Goal: Information Seeking & Learning: Learn about a topic

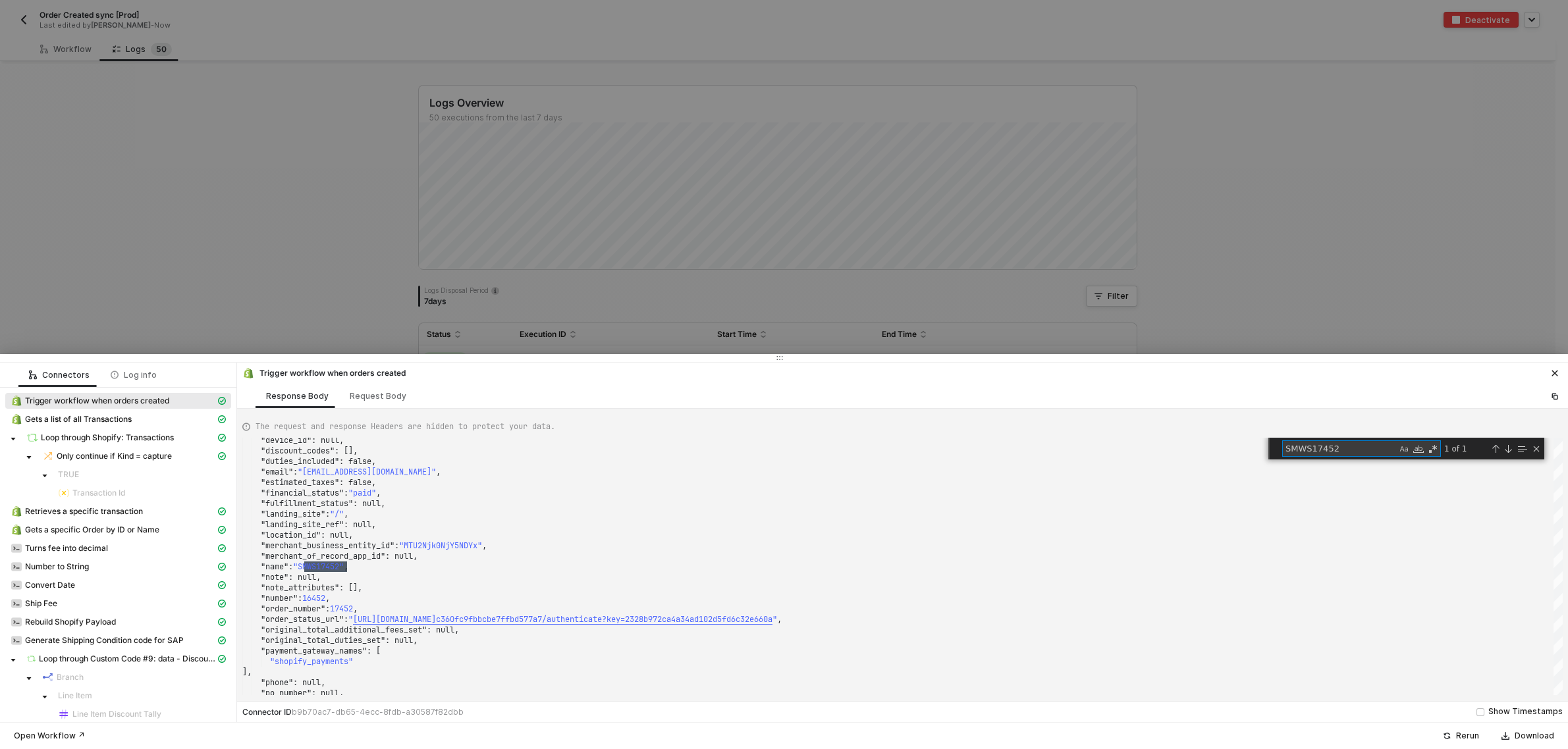
click at [192, 133] on div at bounding box center [784, 374] width 1568 height 749
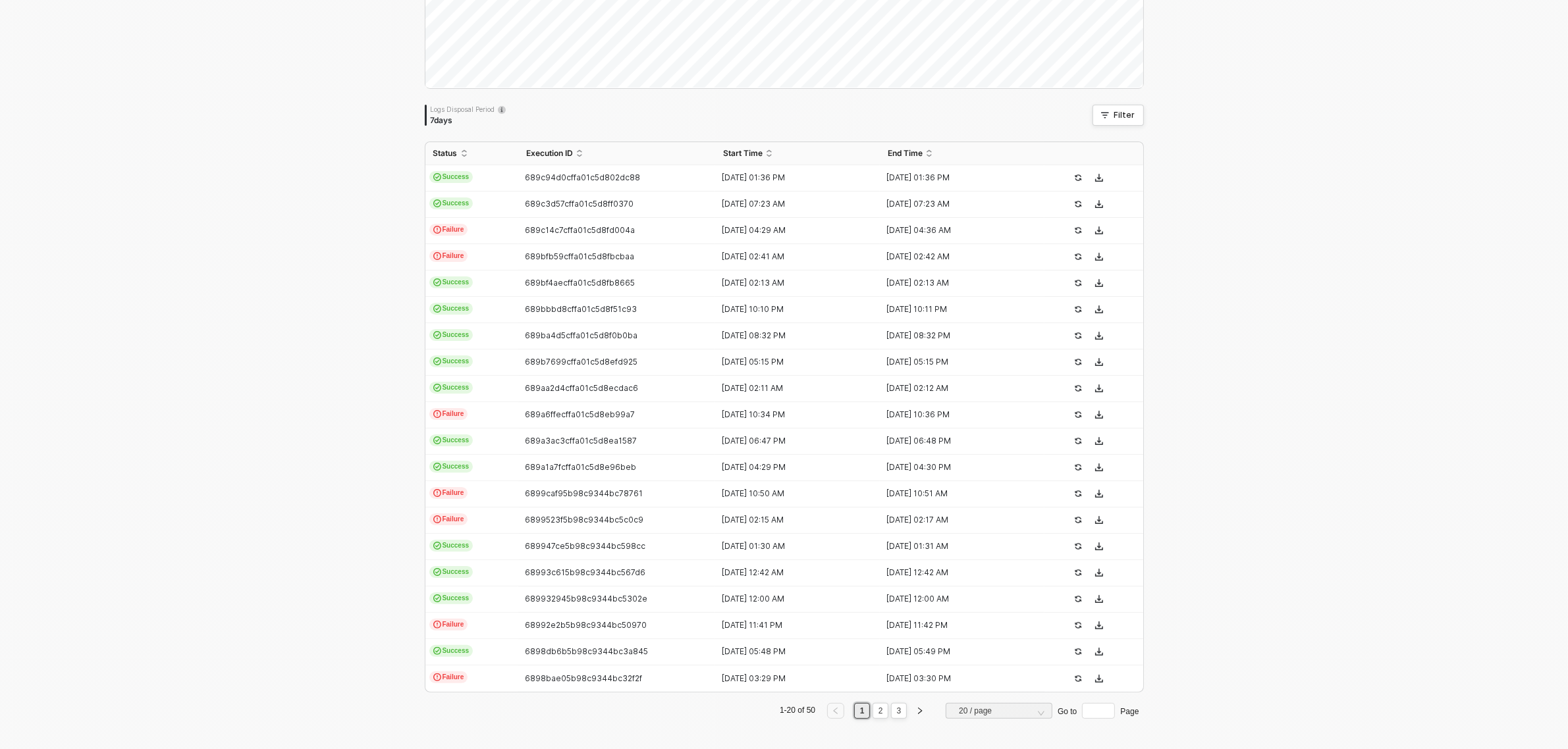
click at [297, 253] on div "Logs Overview 50 executions from the last 7 days Logs Disposal Period 7 days Fi…" at bounding box center [784, 316] width 1568 height 868
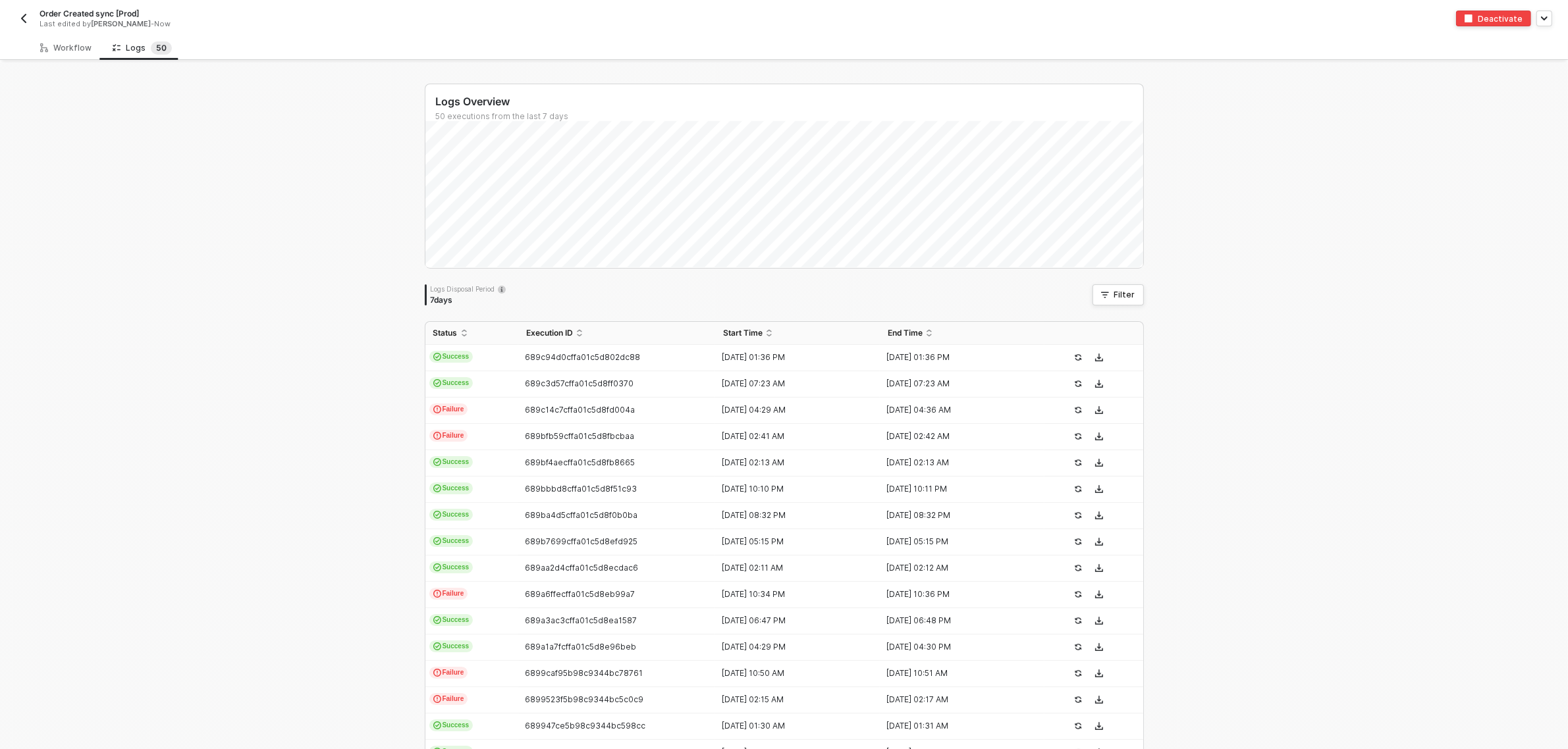
scroll to position [0, 0]
click at [27, 17] on img "button" at bounding box center [24, 20] width 11 height 11
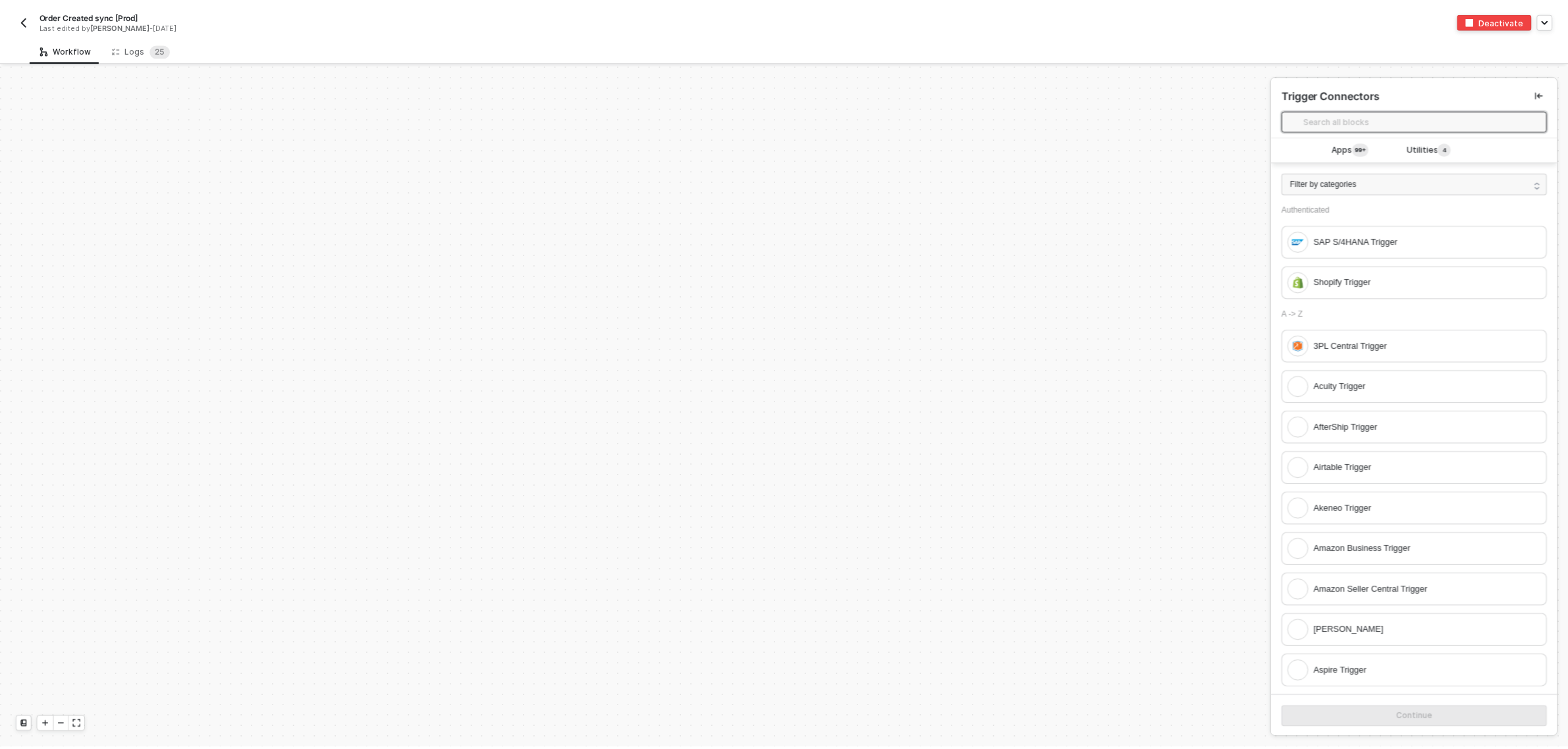
scroll to position [4513, 0]
click at [130, 43] on div "Logs 2 5" at bounding box center [141, 49] width 58 height 13
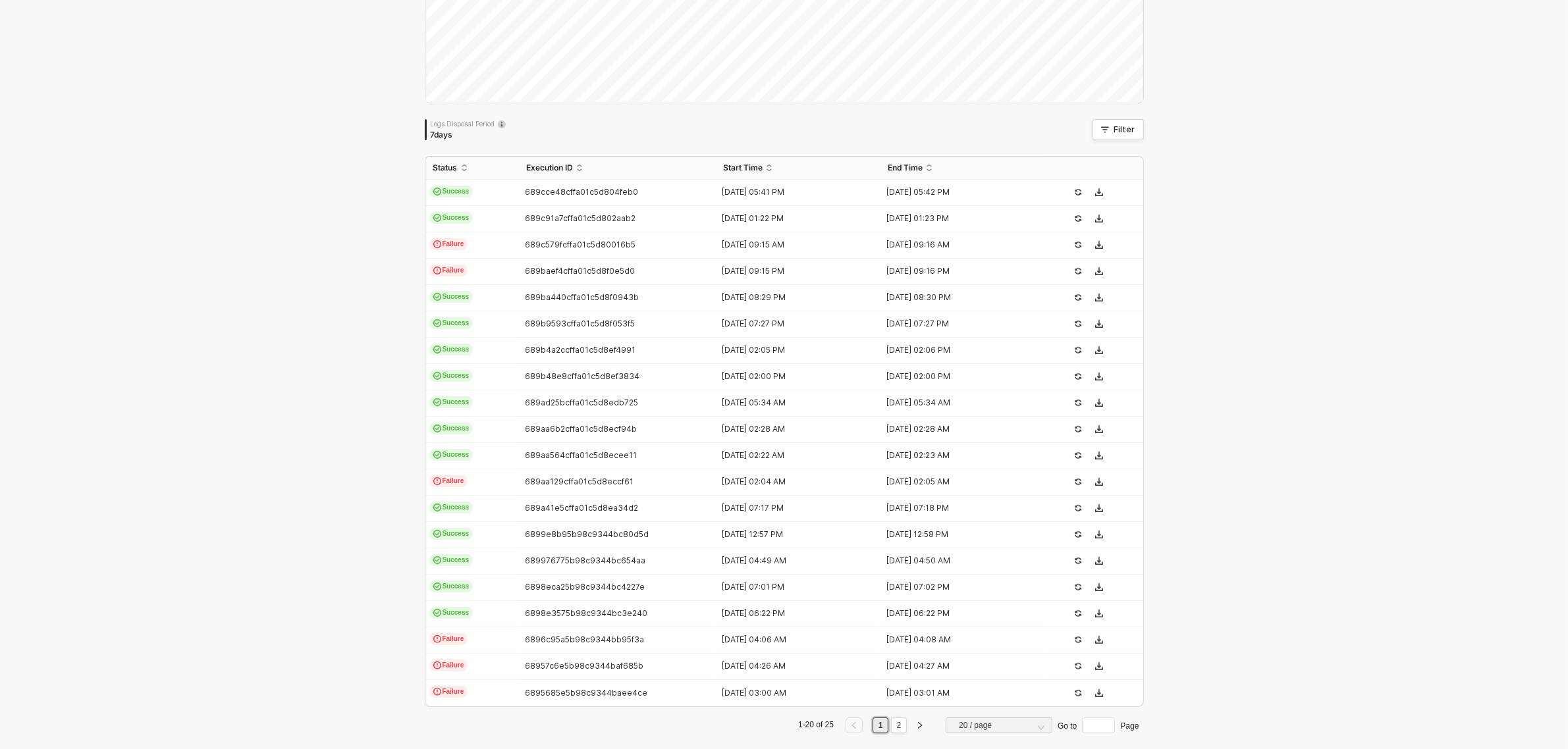
scroll to position [182, 0]
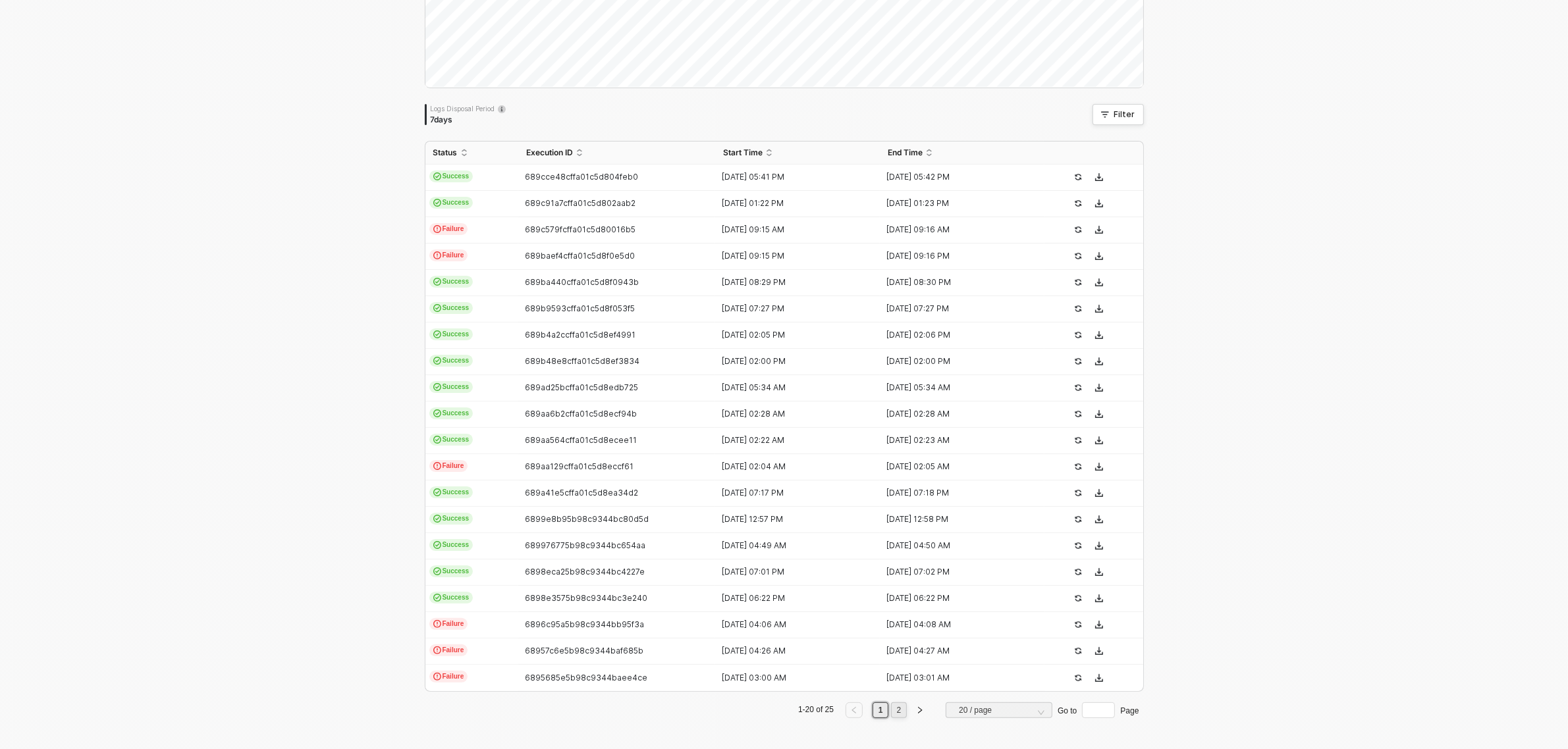
click at [896, 713] on link "2" at bounding box center [899, 710] width 12 height 14
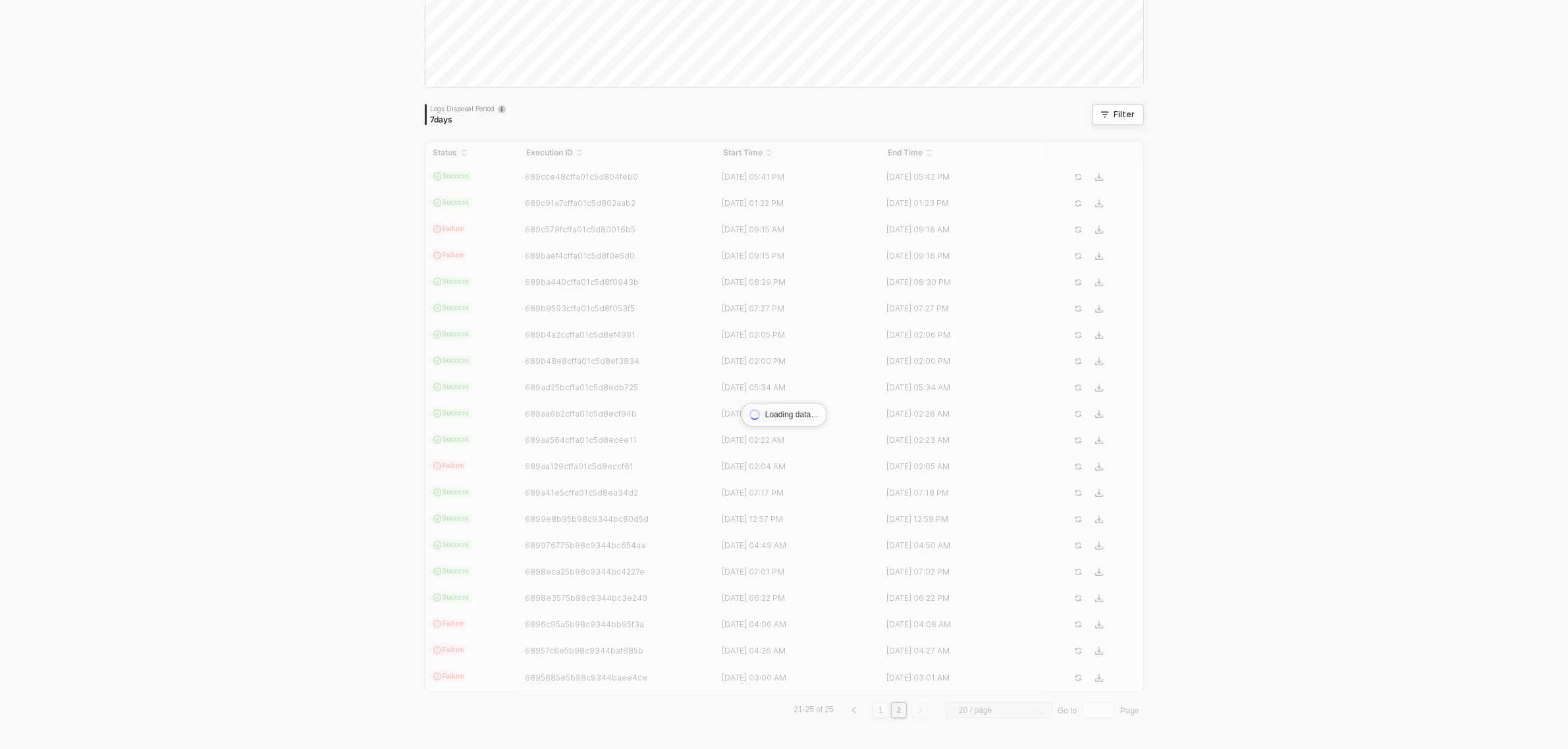
scroll to position [0, 0]
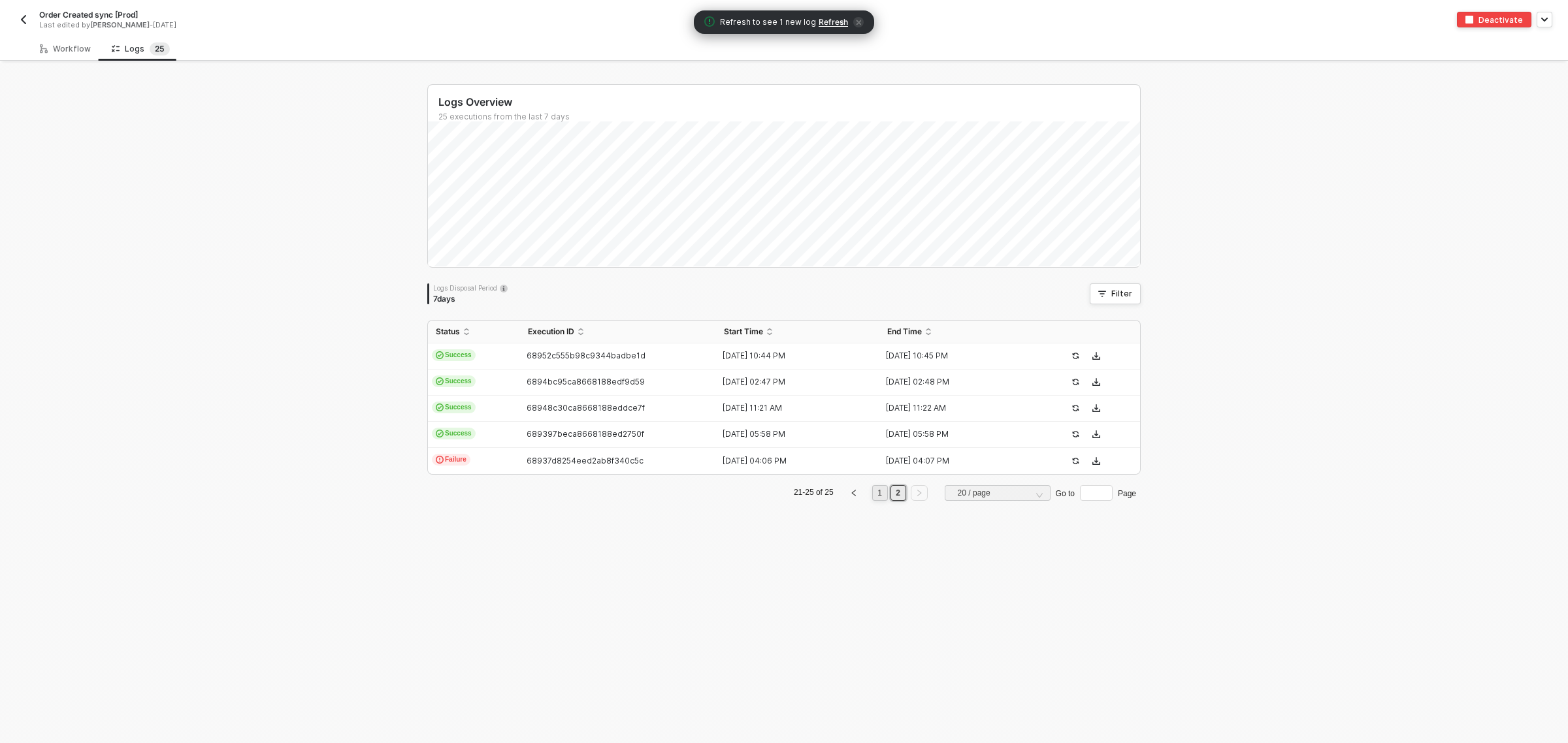
click at [874, 493] on link "1" at bounding box center [880, 493] width 12 height 14
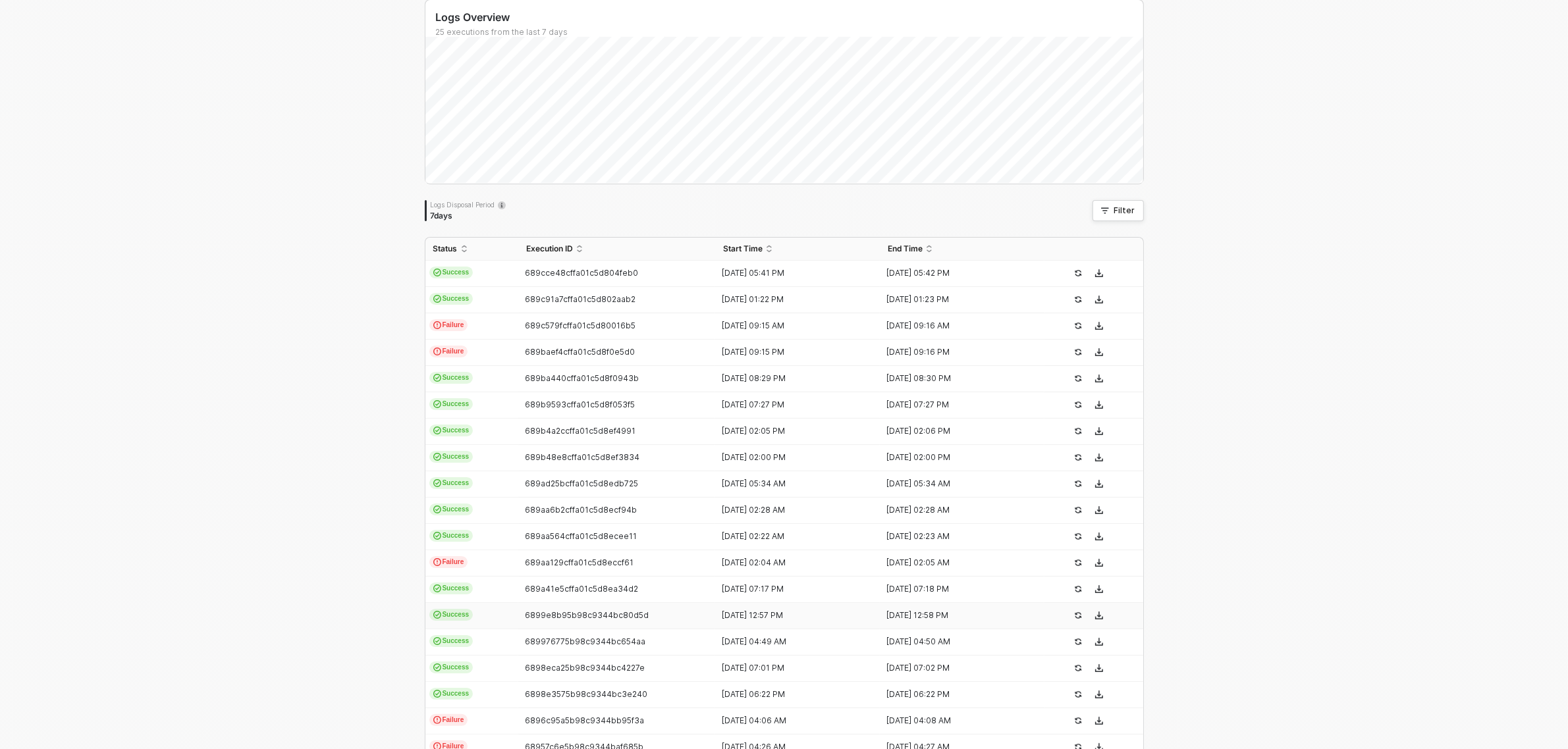
scroll to position [182, 0]
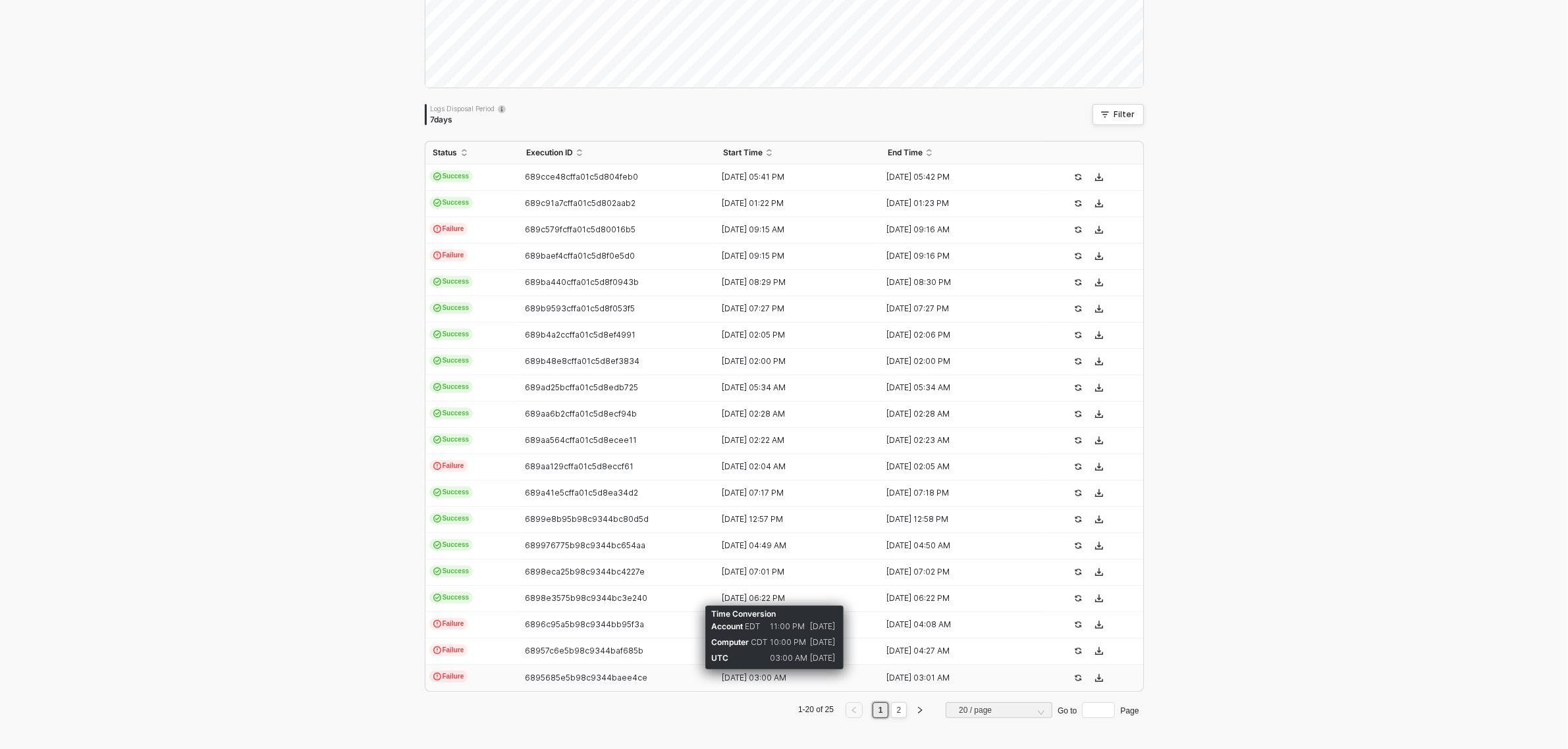
click at [758, 673] on div "[DATE] 03:00 AM" at bounding box center [792, 678] width 154 height 11
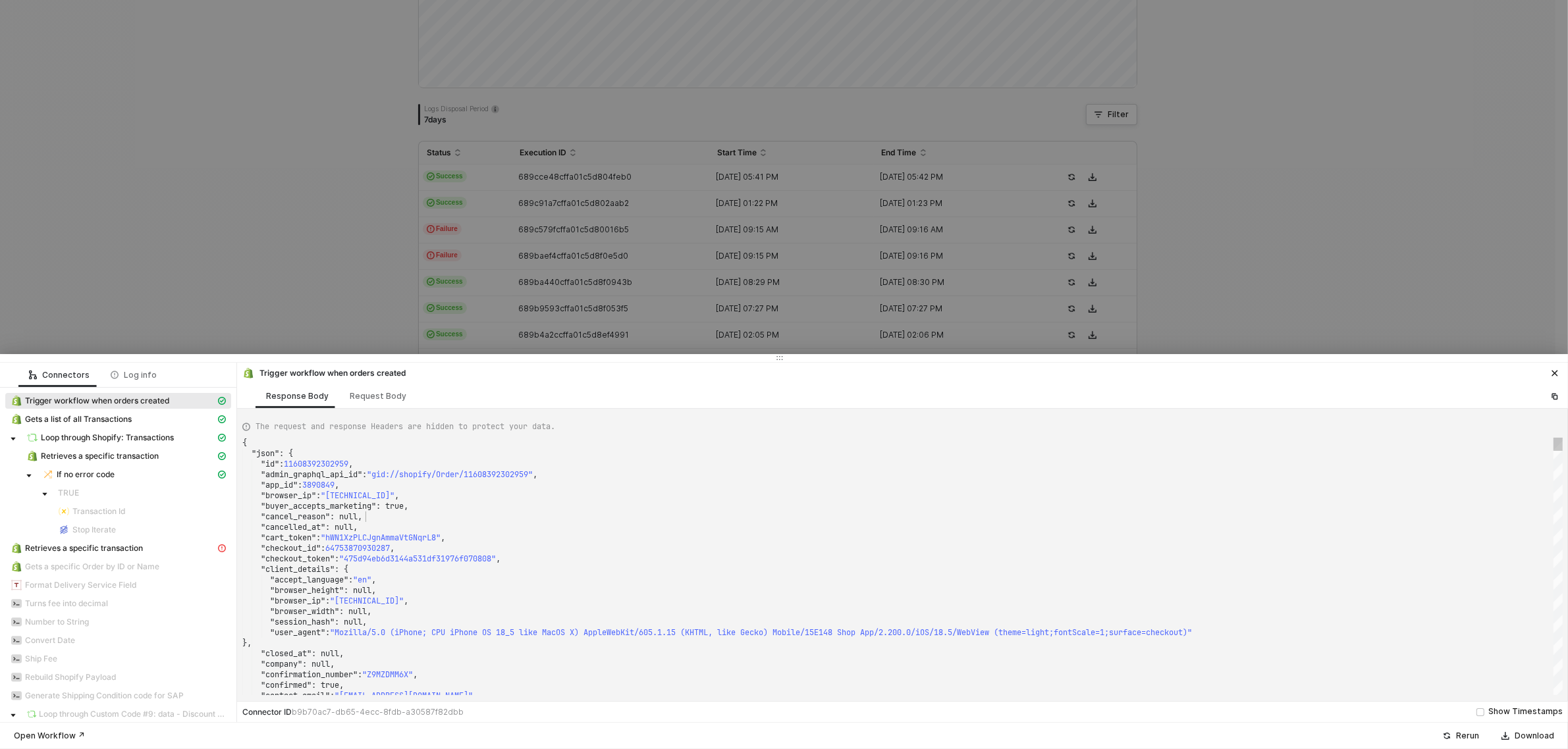
click at [829, 518] on div ""cancel_reason" : null," at bounding box center [902, 517] width 1320 height 11
type textarea "ota2NyWHdpXzRUd3NCSERFUmZzM1drcjE0c2ZuOUpoVXd4b1VYWmVpckhxM3Y4Si1FOWJiak9KbXJkQ…"
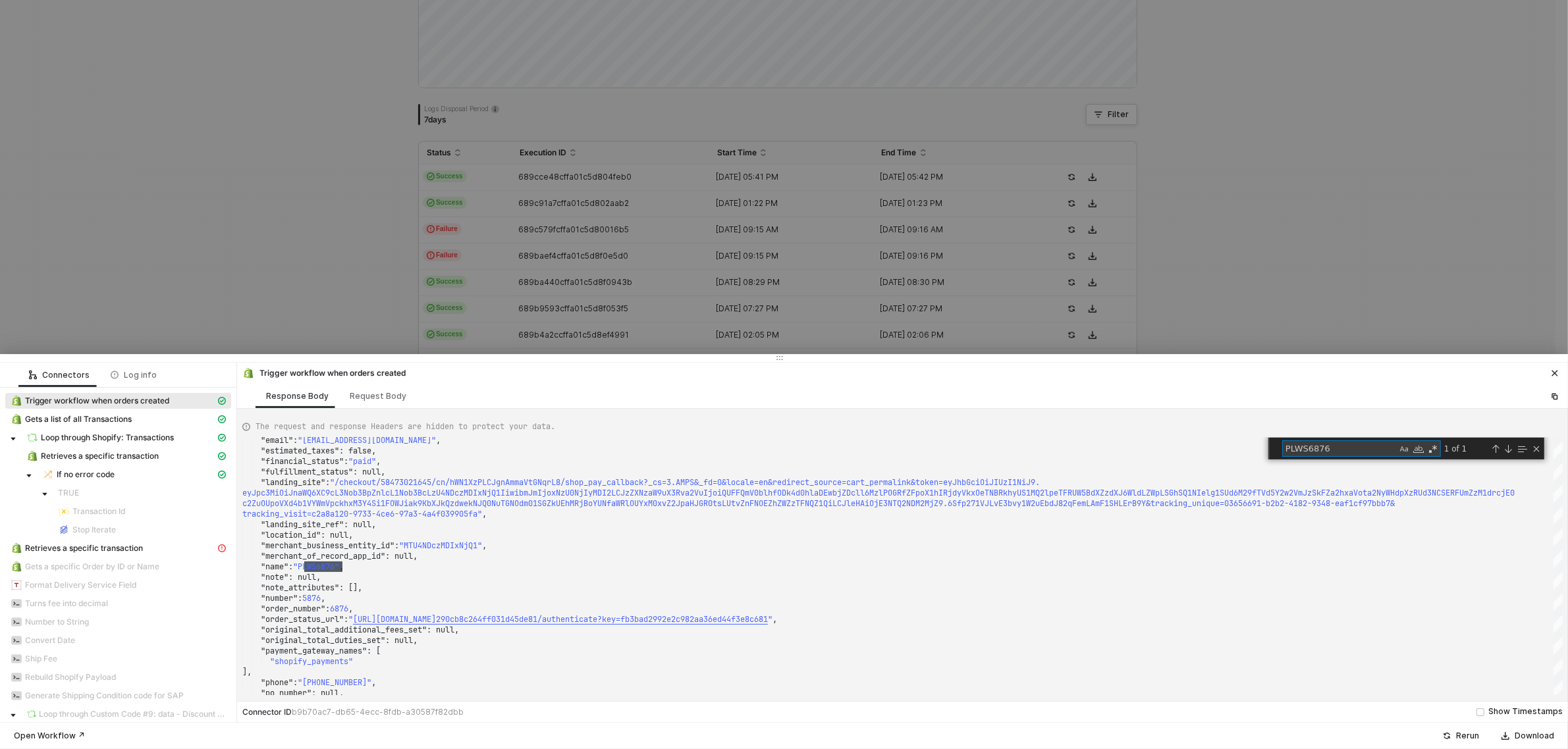
type textarea "PLWS6876"
click at [1557, 378] on button "button" at bounding box center [1554, 373] width 16 height 16
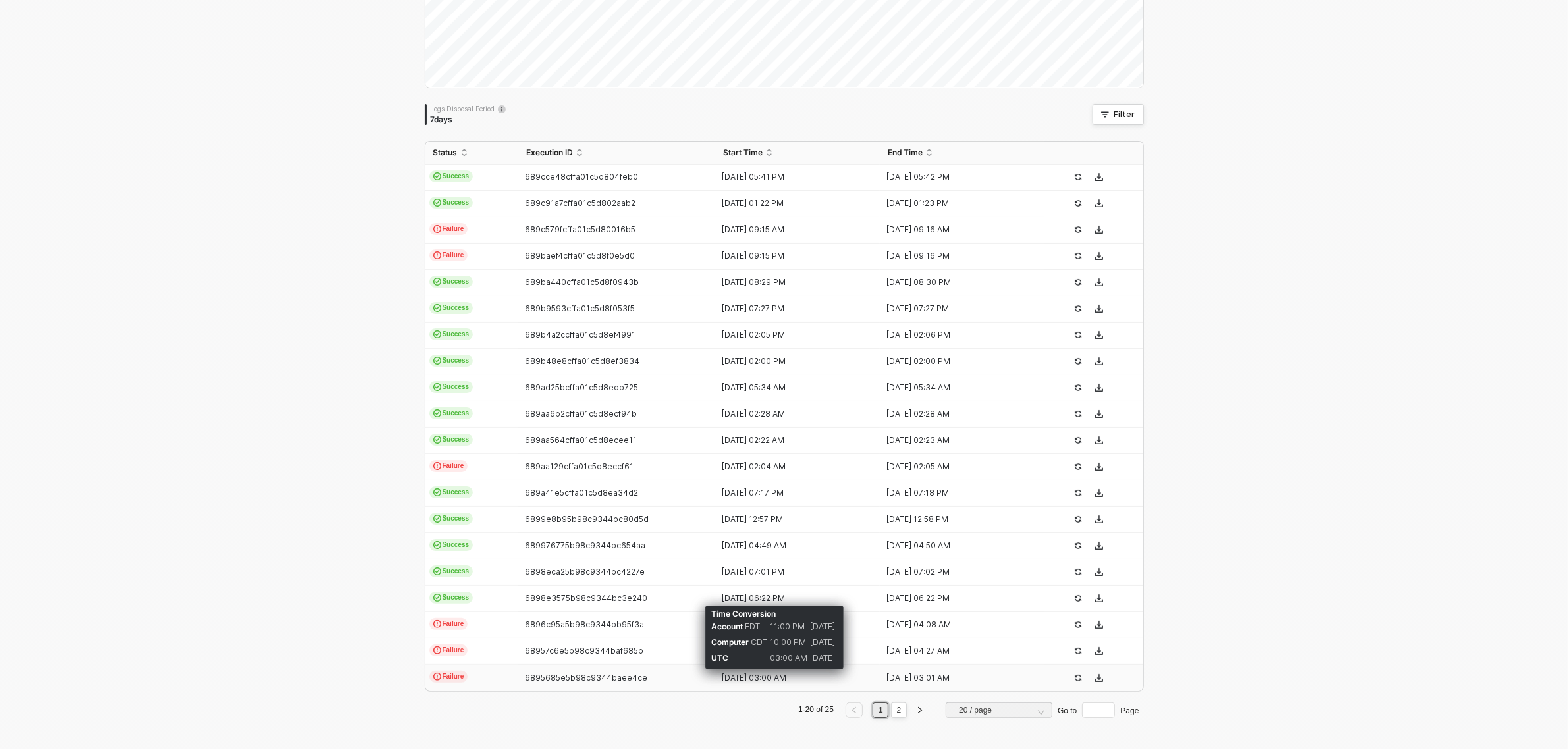
click at [753, 678] on div "[DATE] 03:00 AM" at bounding box center [792, 678] width 154 height 11
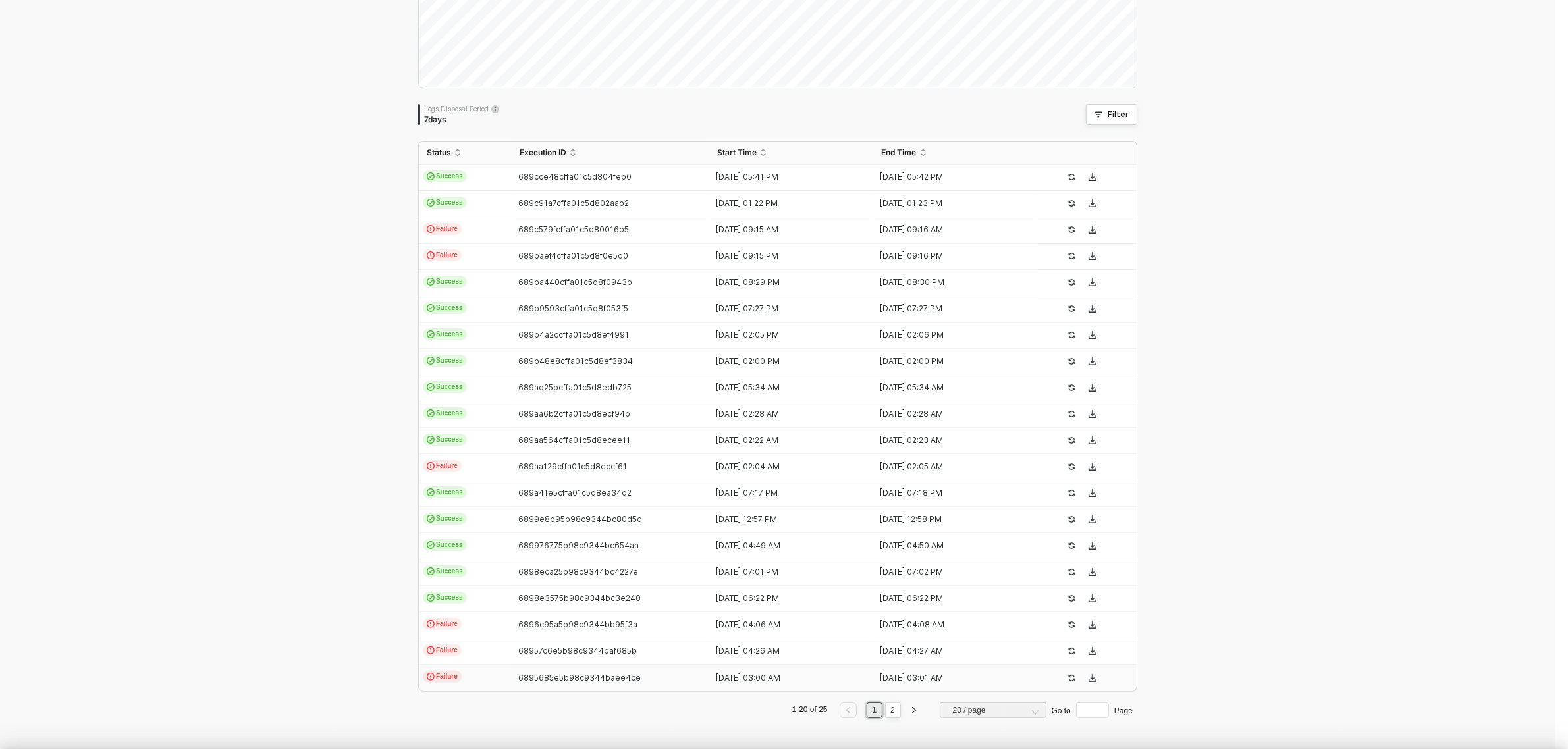
type textarea "{ "json": { "id": 11608392302959, "admin_graphql_api_id": "gid://shopify/Order/…"
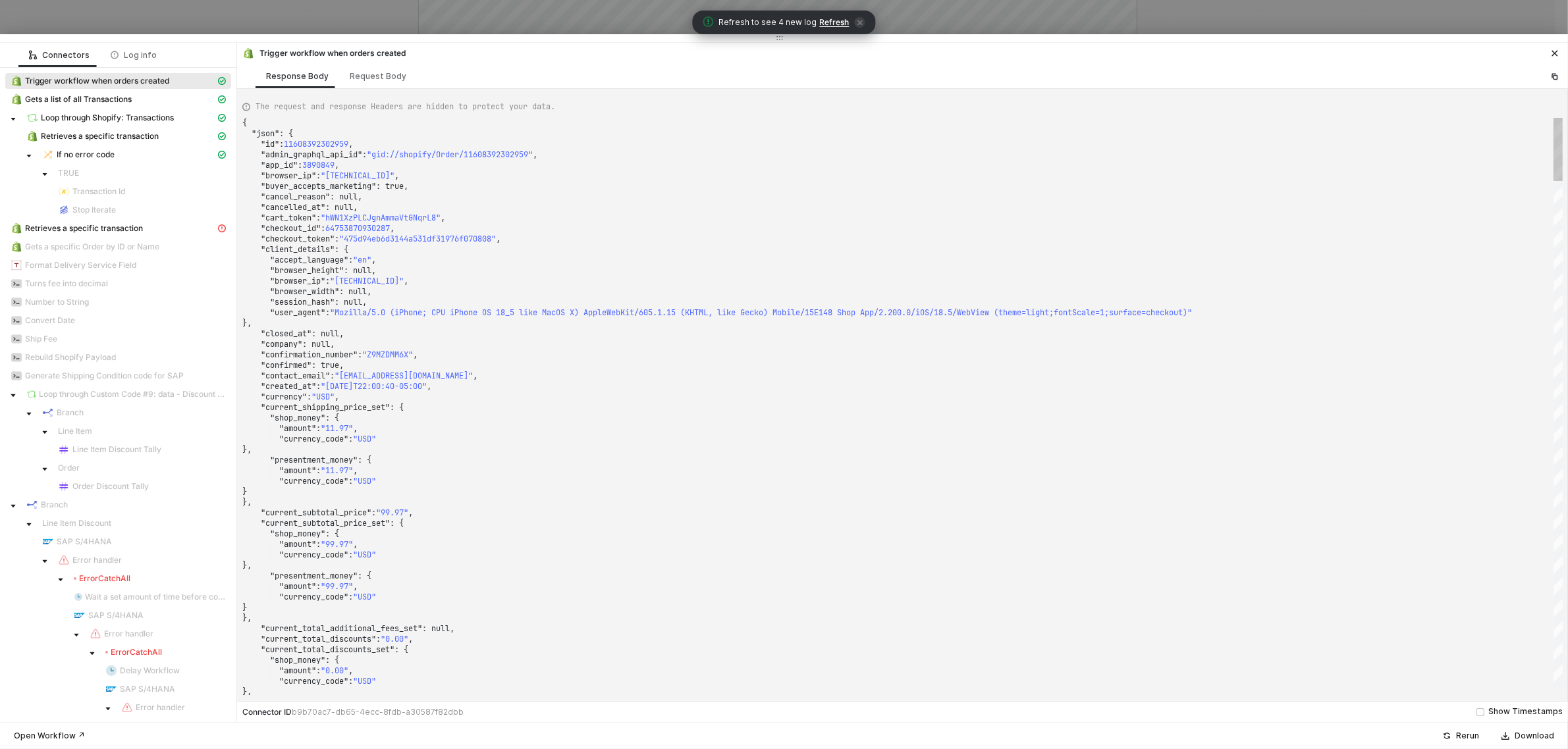
drag, startPoint x: 277, startPoint y: 354, endPoint x: 292, endPoint y: 14, distance: 340.3
click at [292, 14] on div "Connectors Log info Trigger workflow when orders created Gets a list of all Tra…" at bounding box center [784, 374] width 1568 height 749
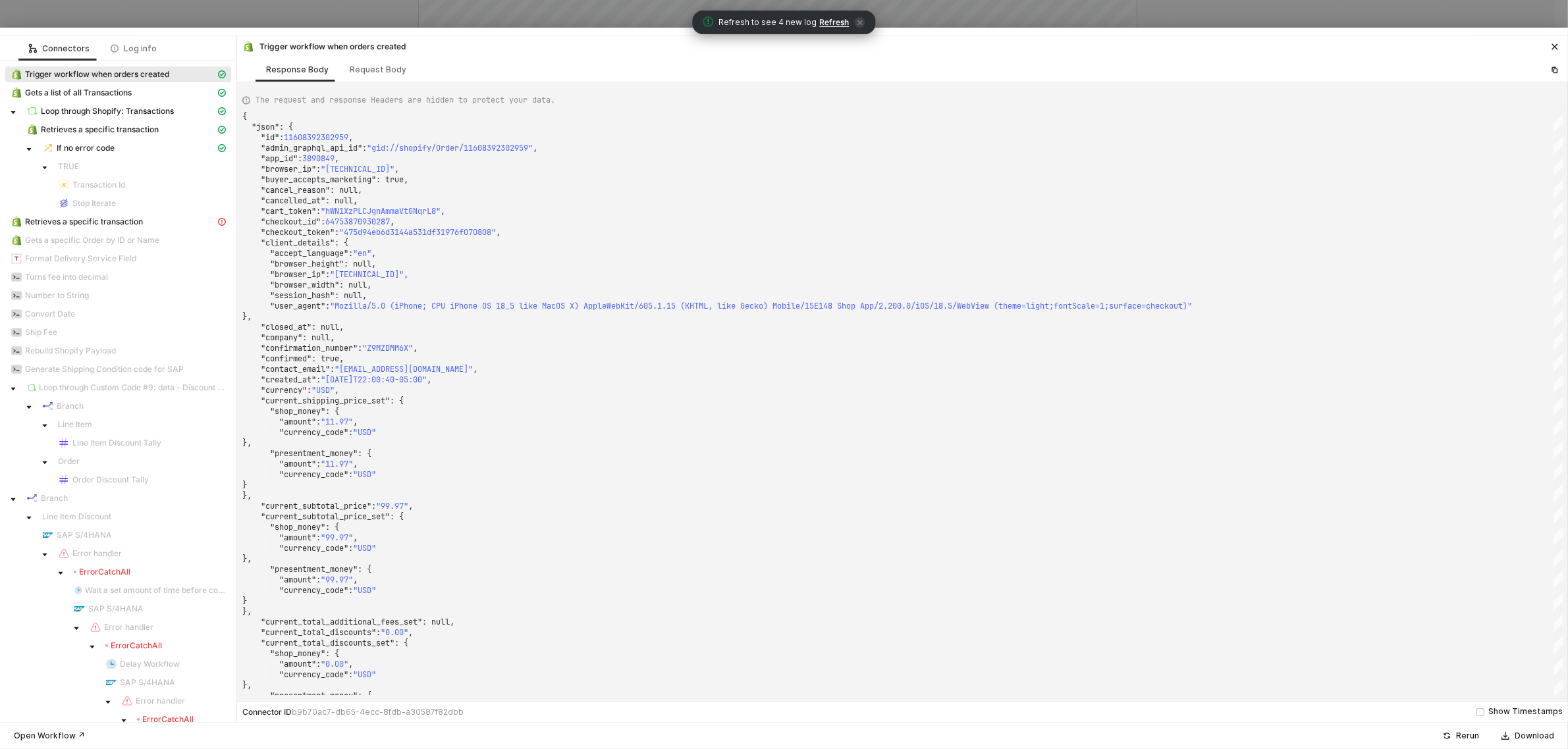
click at [292, 30] on div at bounding box center [784, 31] width 1568 height 8
